Goal: Task Accomplishment & Management: Manage account settings

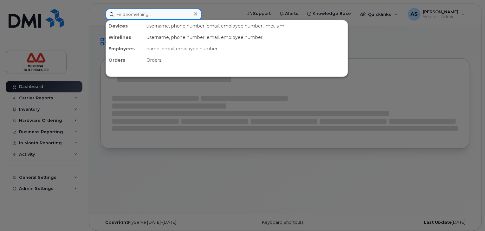
click at [170, 17] on input at bounding box center [154, 14] width 96 height 11
paste input "902-497-4678"
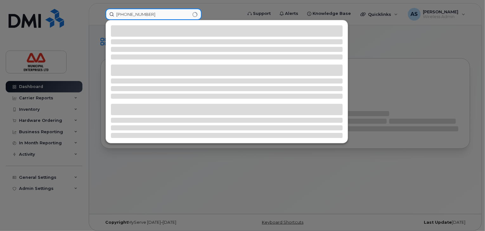
click at [164, 17] on input "902-497-4678" at bounding box center [154, 14] width 96 height 11
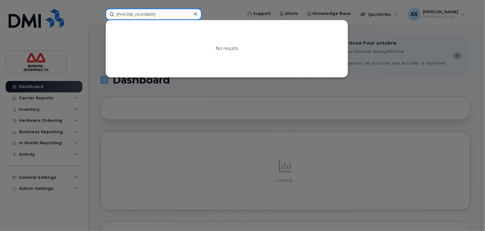
click at [164, 15] on input "902-497-4678" at bounding box center [154, 14] width 96 height 11
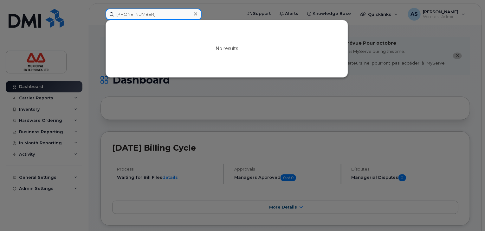
click at [164, 15] on input "902-497-4678" at bounding box center [154, 14] width 96 height 11
click at [127, 14] on input "902-497-4678" at bounding box center [154, 14] width 96 height 11
click at [136, 13] on input "902497-4678" at bounding box center [154, 14] width 96 height 11
click at [158, 14] on input "9024974678" at bounding box center [154, 14] width 96 height 11
type input "9"
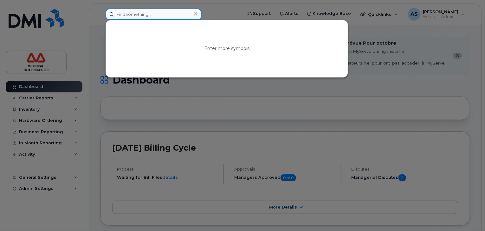
click at [165, 15] on input at bounding box center [154, 14] width 96 height 11
paste input "Phyllis"
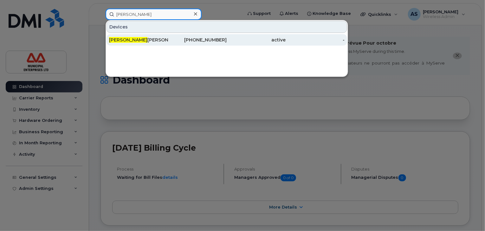
type input "Phyllis"
click at [213, 42] on div "902-497-4378" at bounding box center [197, 40] width 59 height 6
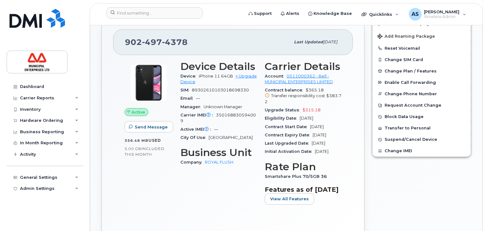
scroll to position [190, 0]
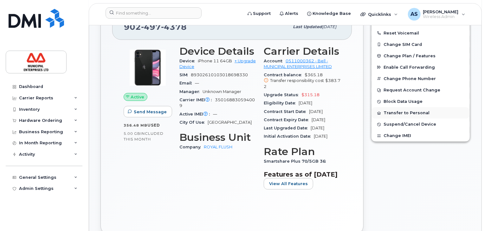
click at [398, 107] on button "Transfer to Personal" at bounding box center [420, 112] width 98 height 11
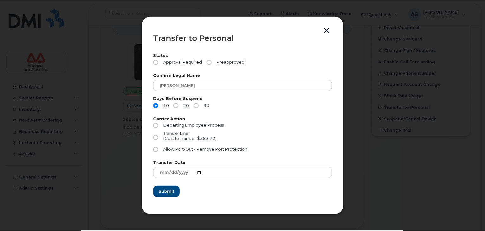
scroll to position [184, 0]
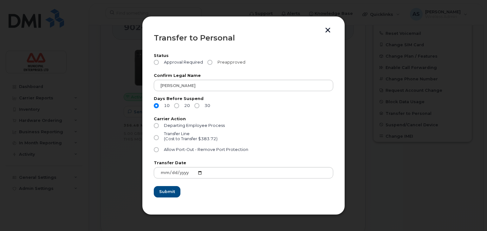
click at [211, 63] on input "Preapproved" at bounding box center [209, 62] width 5 height 5
radio input "true"
click at [200, 150] on span "Allow Port-Out - Remove Port Protection" at bounding box center [206, 149] width 84 height 5
click at [159, 150] on input "Allow Port-Out - Remove Port Protection" at bounding box center [156, 149] width 5 height 5
radio input "true"
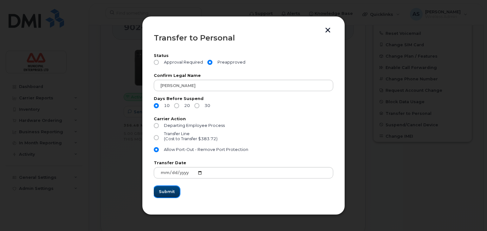
click at [170, 193] on span "Submit" at bounding box center [167, 192] width 16 height 6
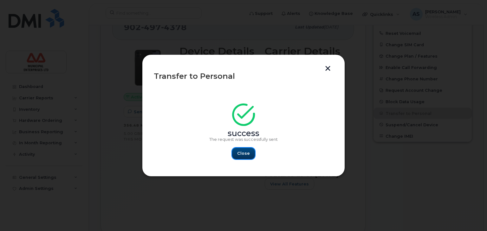
click at [243, 154] on span "Close" at bounding box center [243, 154] width 13 height 6
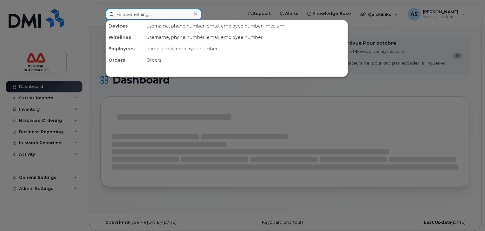
click at [134, 15] on input at bounding box center [154, 14] width 96 height 11
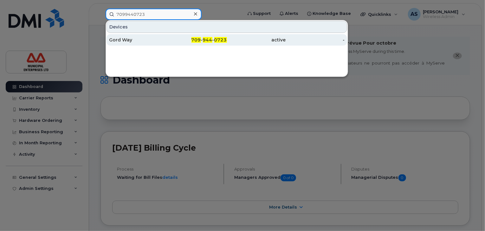
type input "7099440723"
click at [141, 40] on div "Gord Way" at bounding box center [138, 40] width 59 height 6
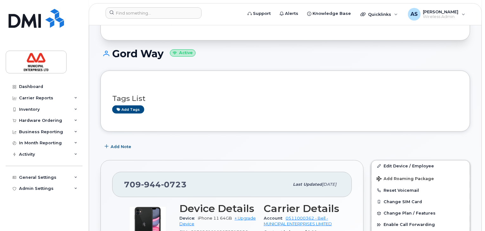
scroll to position [190, 0]
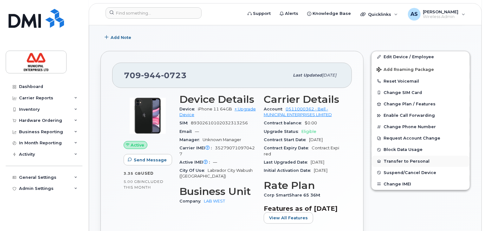
click at [400, 156] on button "Transfer to Personal" at bounding box center [420, 161] width 98 height 11
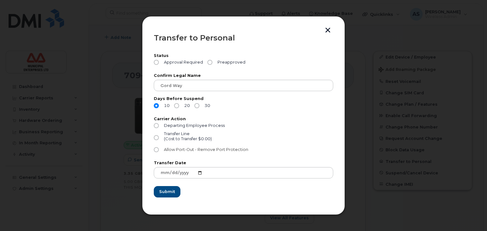
click at [178, 149] on span "Allow Port-Out - Remove Port Protection" at bounding box center [206, 149] width 84 height 5
click at [159, 149] on input "Allow Port-Out - Remove Port Protection" at bounding box center [156, 149] width 5 height 5
radio input "true"
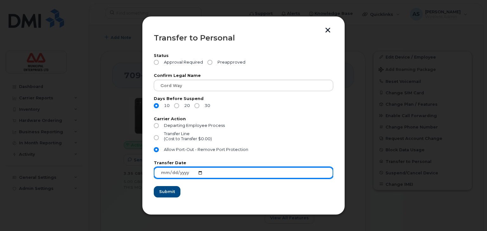
click at [199, 173] on input "2025-09-29" at bounding box center [243, 172] width 179 height 11
type input "2025-10-03"
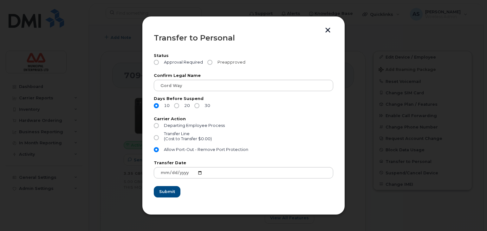
click at [209, 64] on input "Preapproved" at bounding box center [209, 62] width 5 height 5
radio input "true"
click at [171, 191] on span "Submit" at bounding box center [167, 192] width 16 height 6
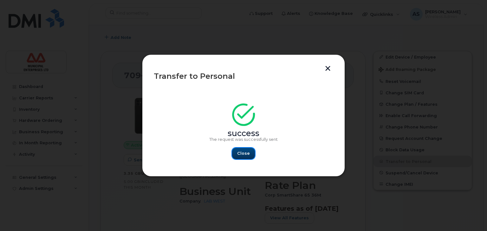
click at [245, 154] on span "Close" at bounding box center [243, 154] width 13 height 6
